Goal: Transaction & Acquisition: Purchase product/service

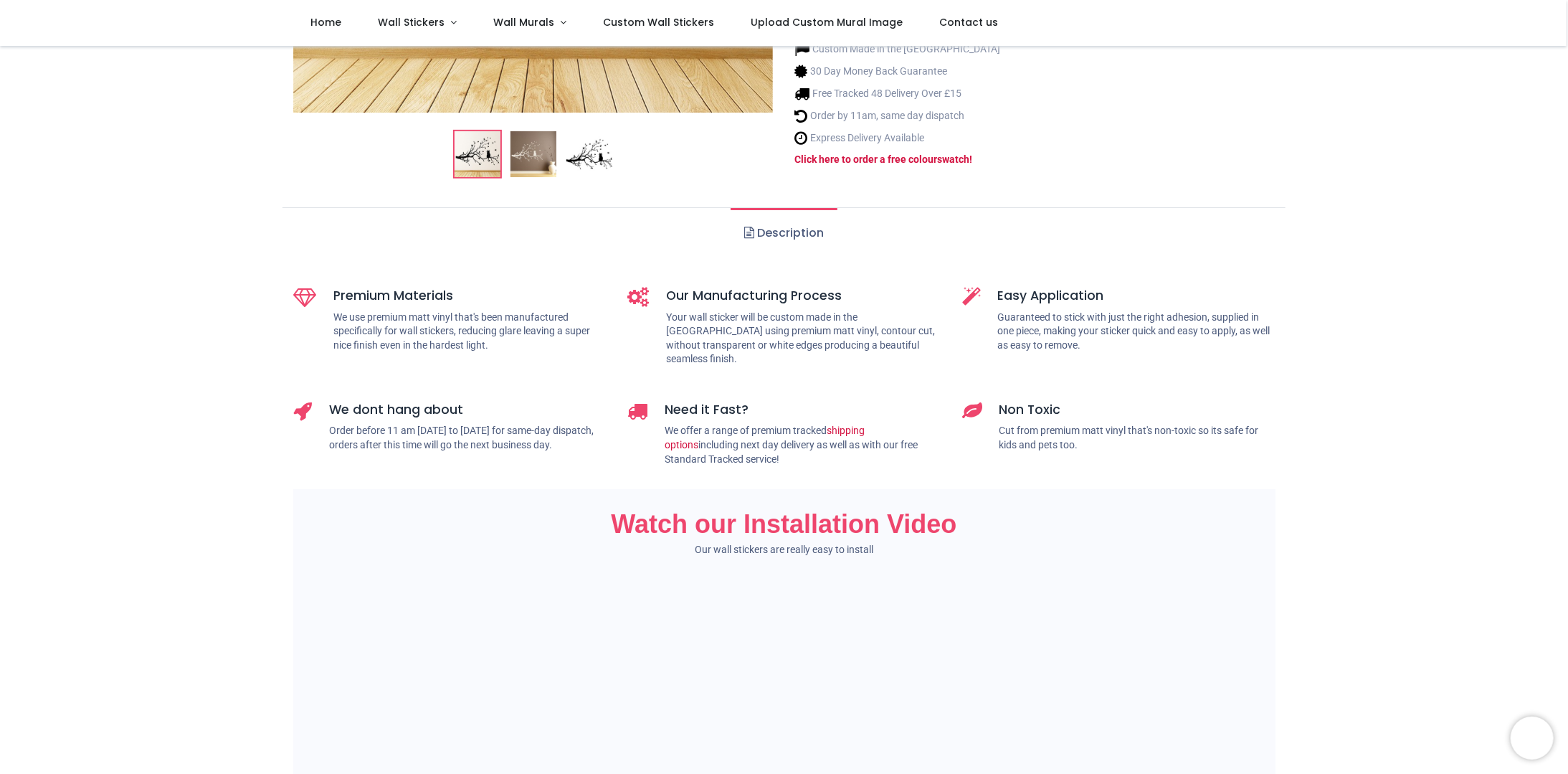
scroll to position [72, 0]
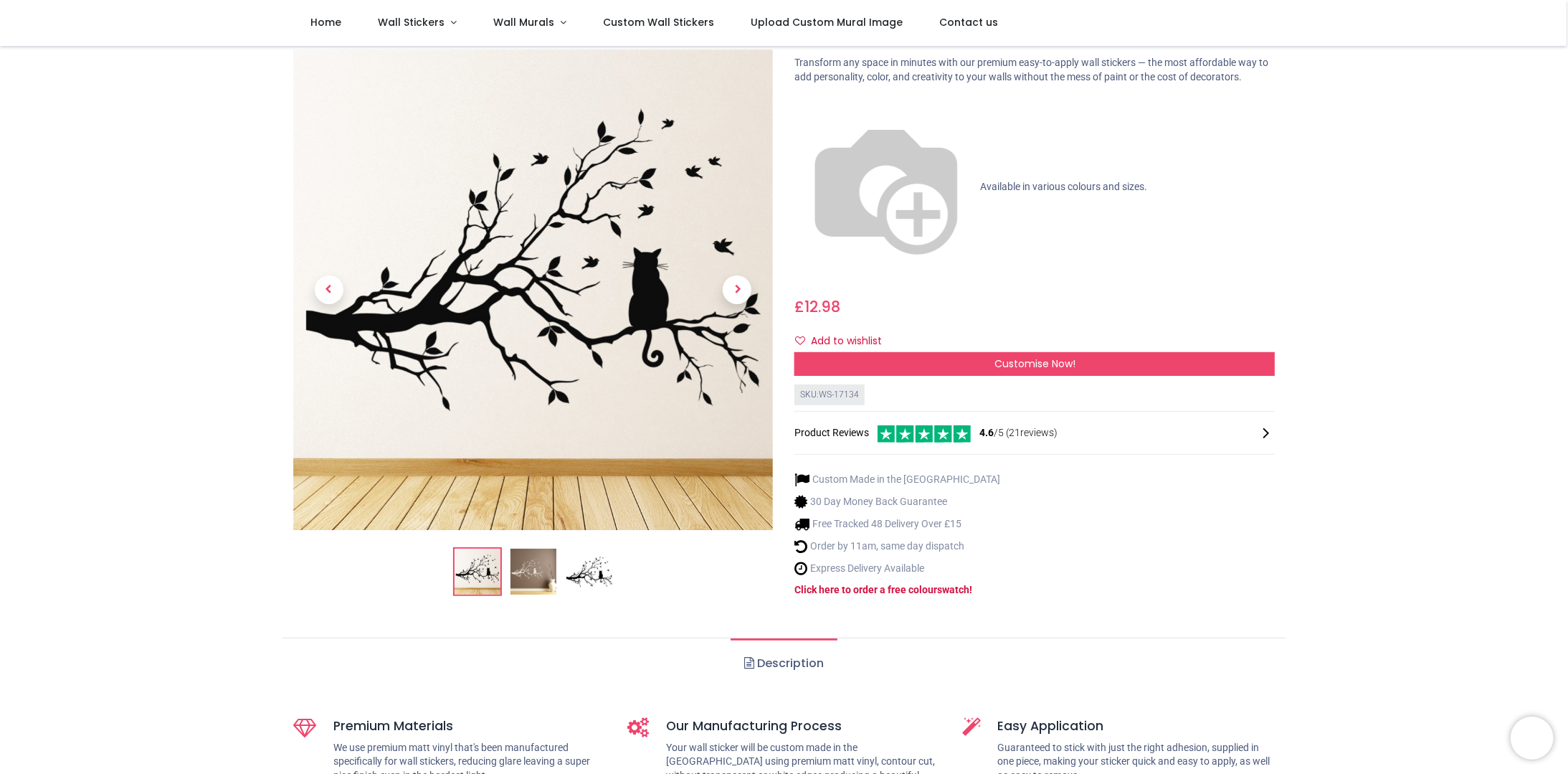
click at [768, 638] on link "Description" at bounding box center [783, 663] width 107 height 50
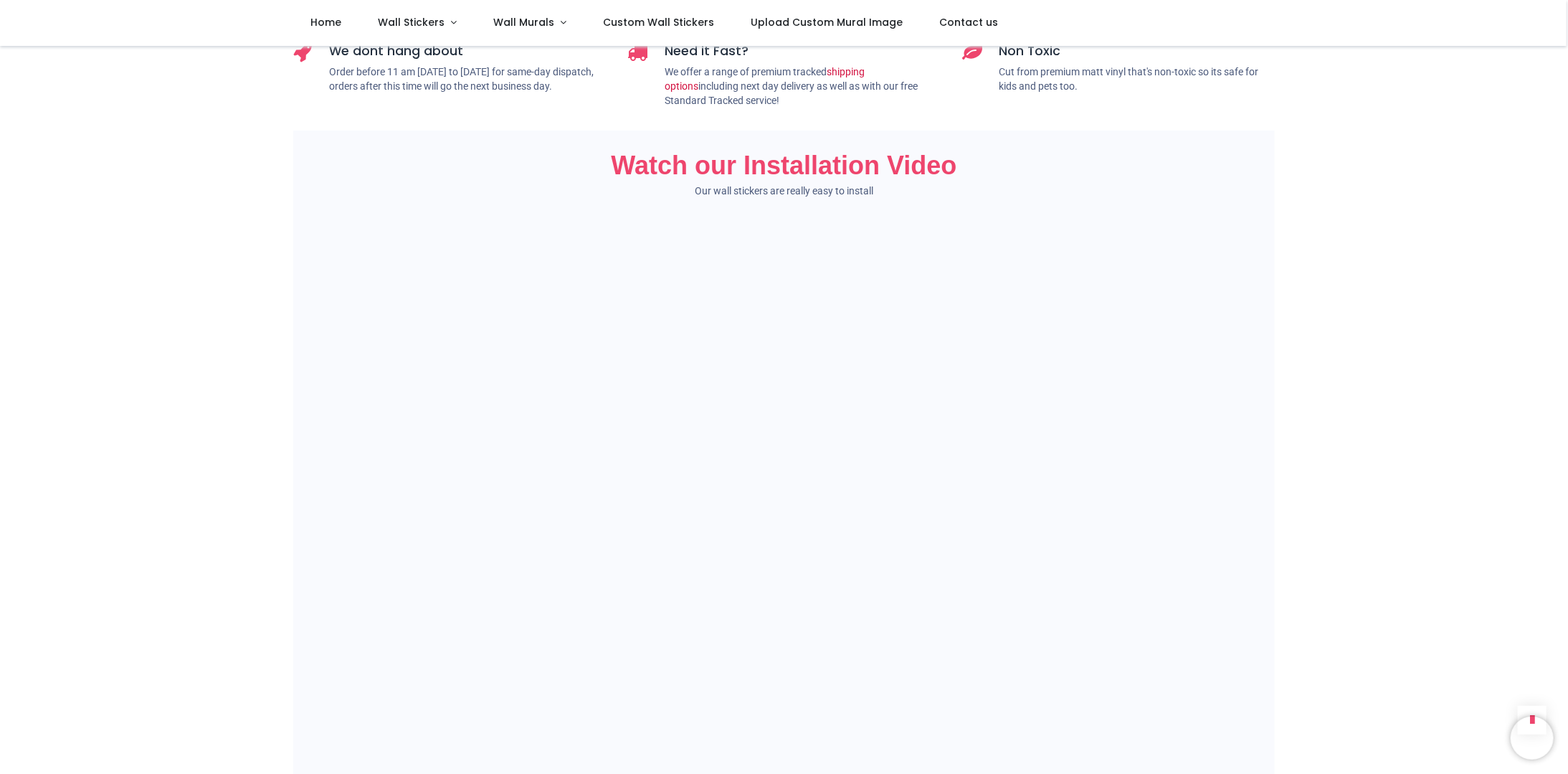
scroll to position [143, 0]
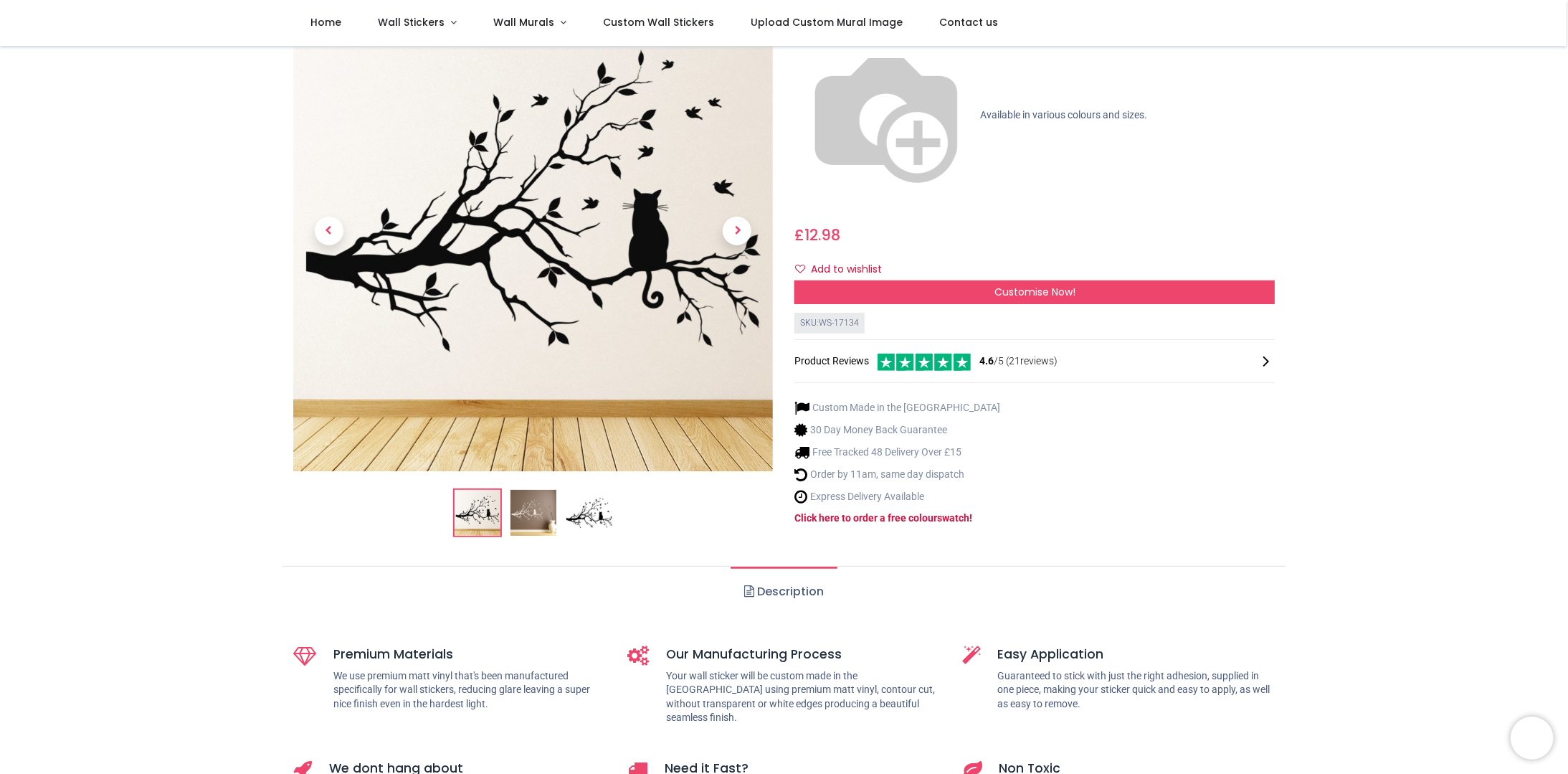
click at [769, 566] on link "Description" at bounding box center [783, 591] width 107 height 50
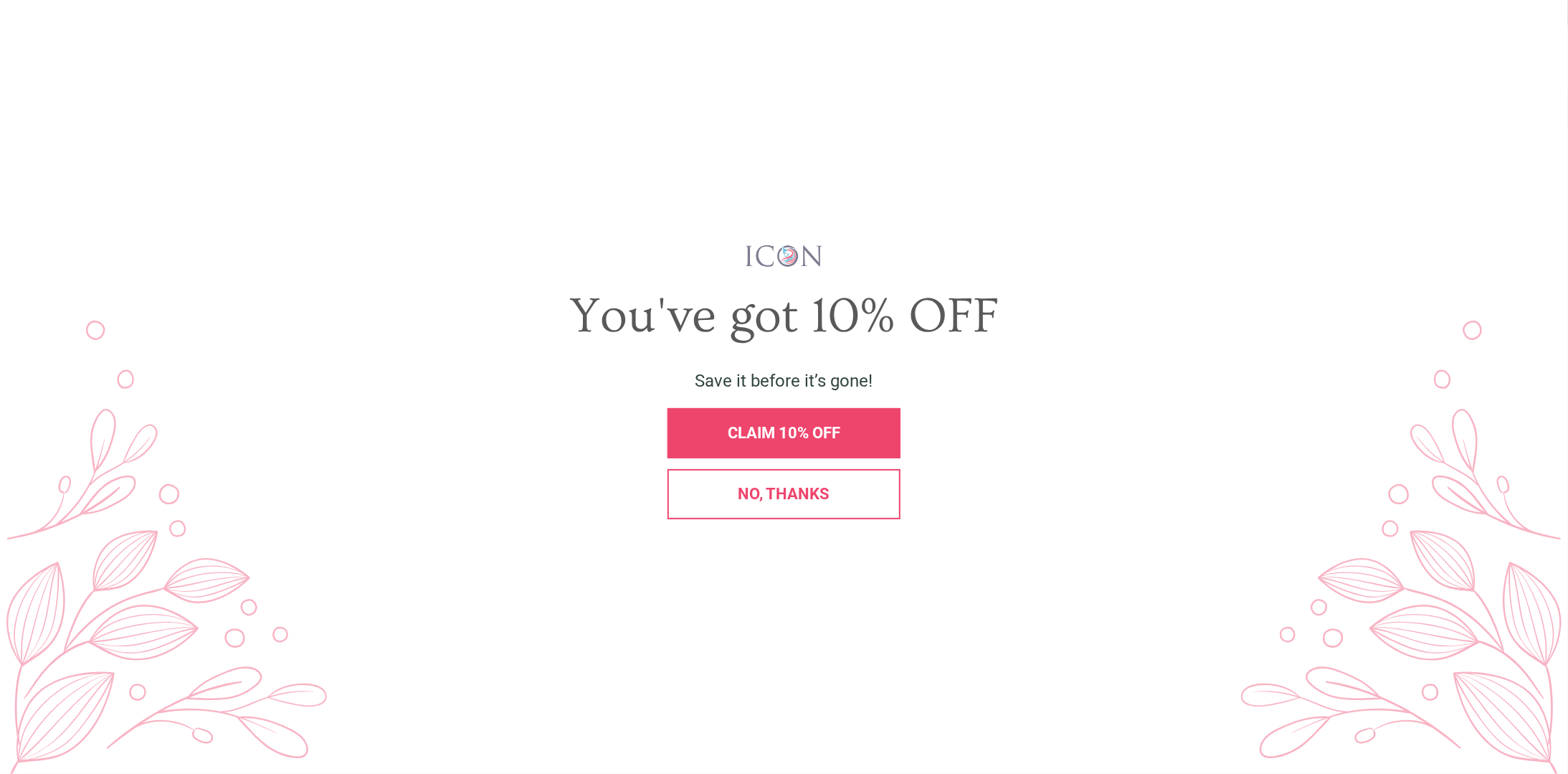
scroll to position [0, 0]
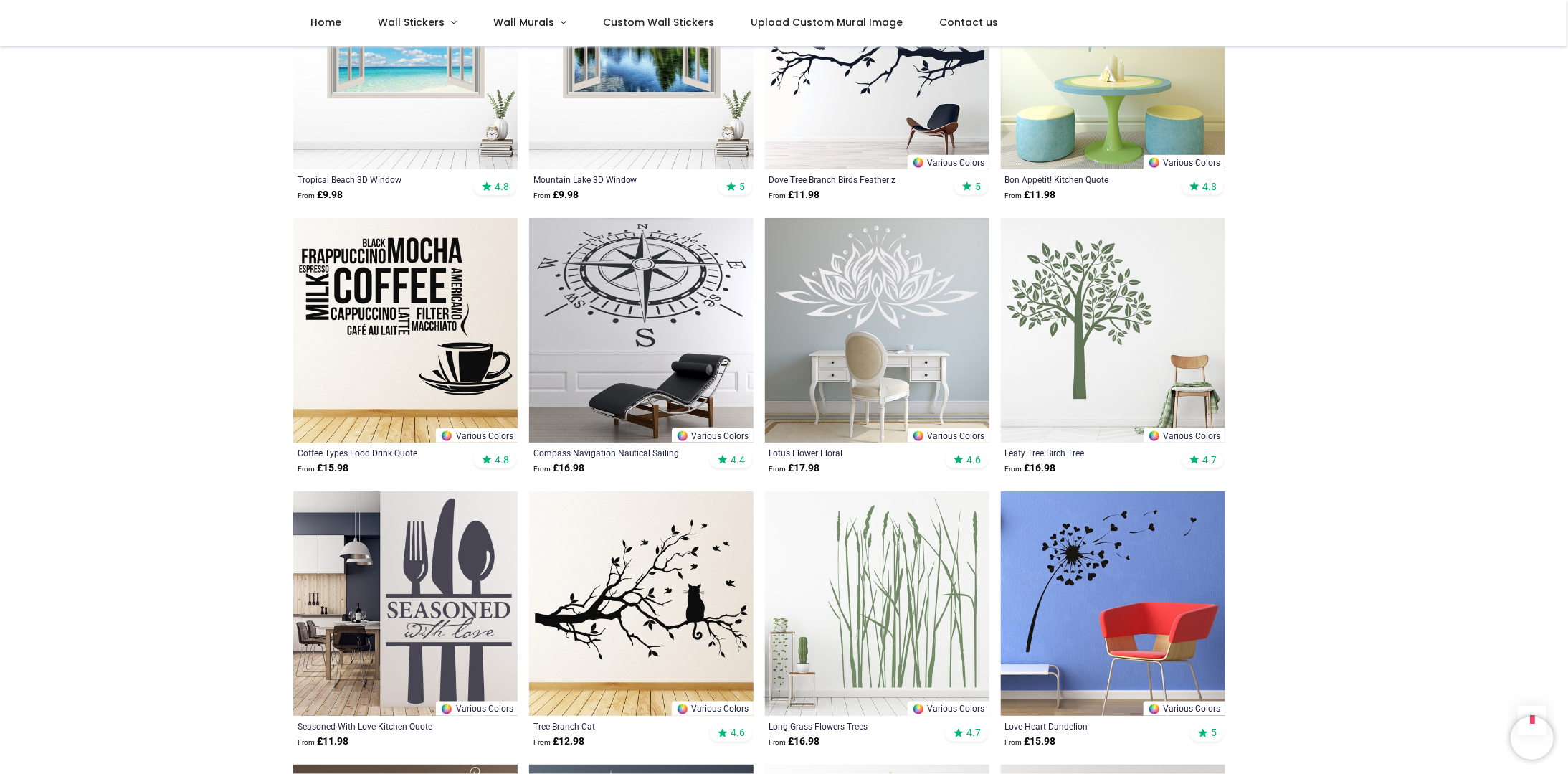
scroll to position [1506, 0]
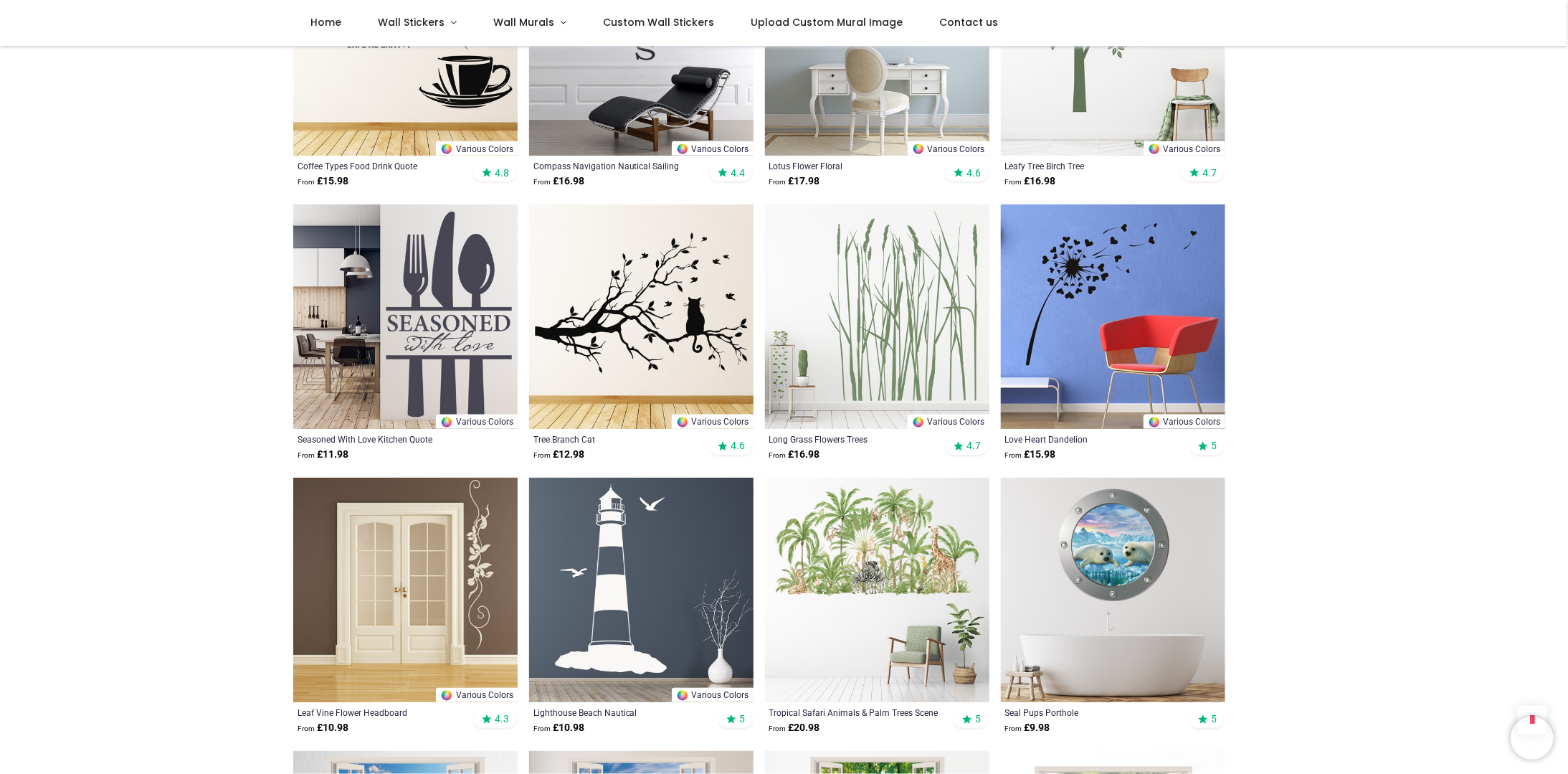
click at [673, 278] on img at bounding box center [642, 317] width 225 height 225
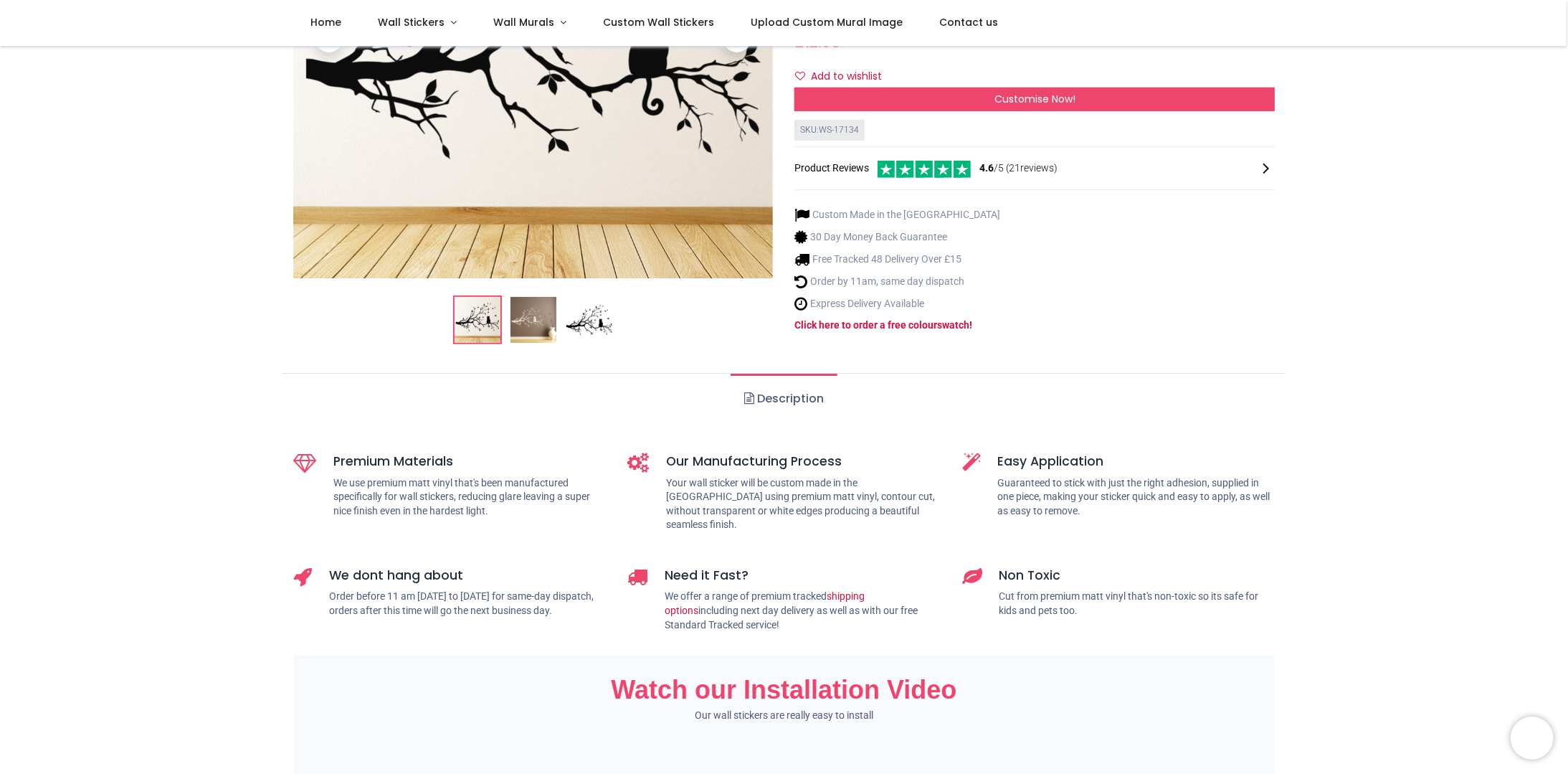
scroll to position [143, 0]
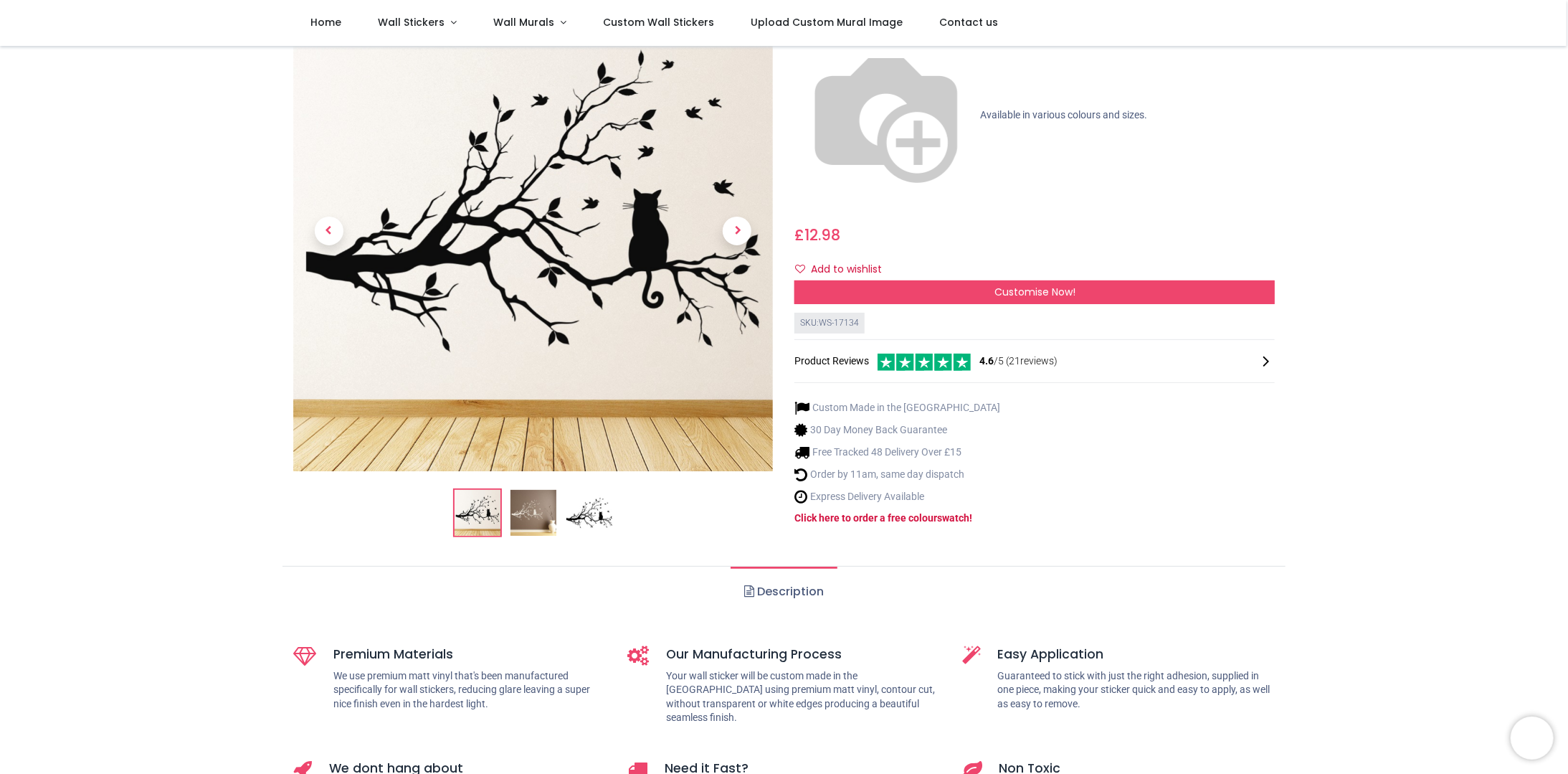
click at [821, 566] on link "Description" at bounding box center [783, 591] width 107 height 50
click at [667, 294] on img at bounding box center [533, 230] width 480 height 480
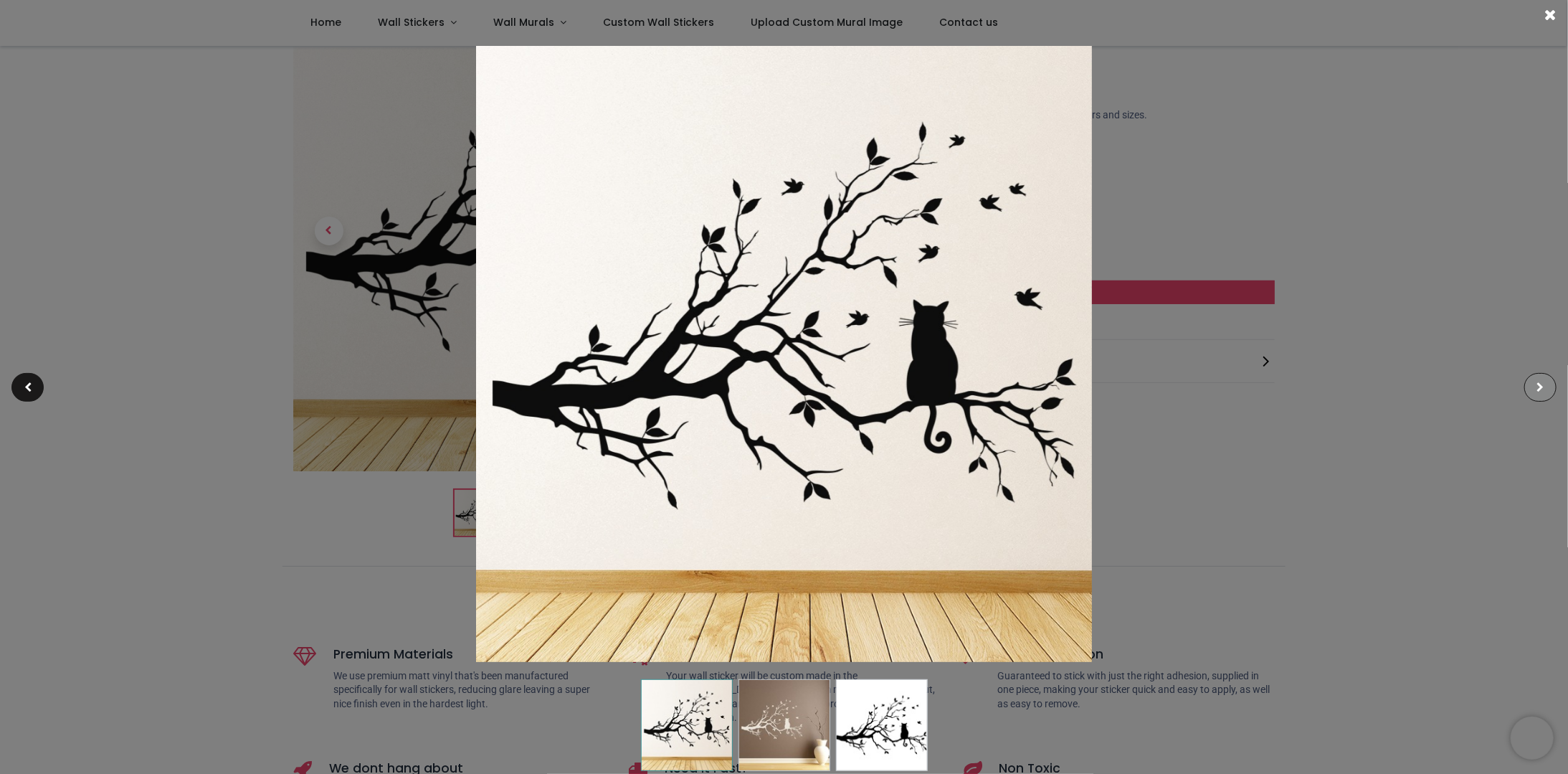
click at [1535, 387] on div at bounding box center [1540, 387] width 32 height 28
